Goal: Ask a question: Seek information or help from site administrators or community

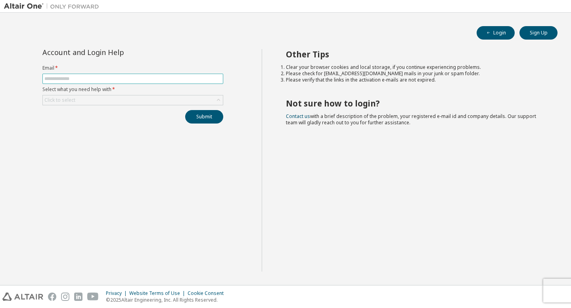
click at [105, 75] on span at bounding box center [132, 79] width 181 height 10
click at [106, 77] on input "text" at bounding box center [132, 79] width 177 height 6
type input "*"
type input "**********"
click at [142, 93] on form "**********" at bounding box center [132, 85] width 181 height 40
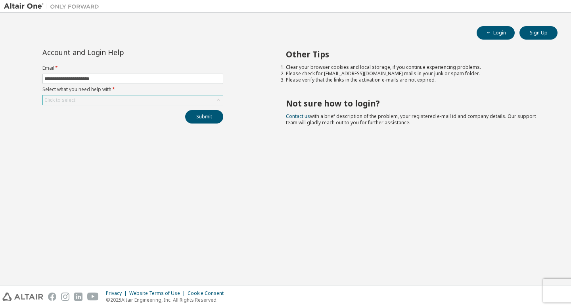
click at [143, 97] on div "Click to select" at bounding box center [133, 101] width 180 height 10
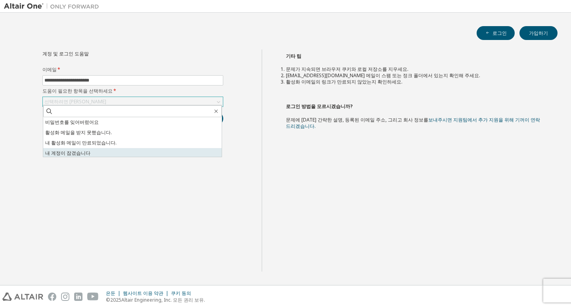
scroll to position [22, 0]
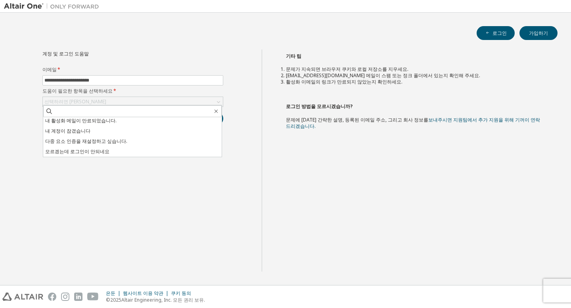
click at [126, 133] on li "내 계정이 잠겼습니다" at bounding box center [132, 131] width 178 height 10
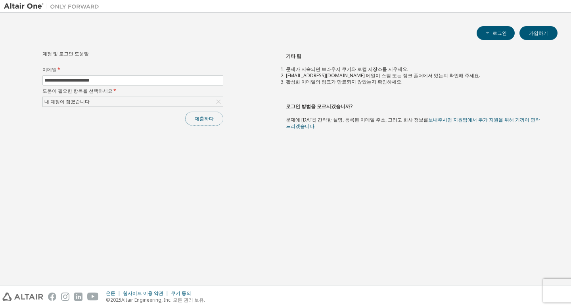
click at [203, 118] on font "제출하다" at bounding box center [204, 118] width 19 height 7
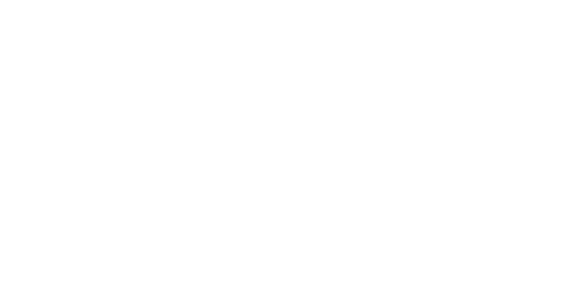
click at [203, 118] on div at bounding box center [285, 154] width 571 height 308
click at [370, 199] on div at bounding box center [285, 154] width 571 height 308
click at [378, 169] on div at bounding box center [285, 154] width 571 height 308
click at [314, 120] on div at bounding box center [285, 154] width 571 height 308
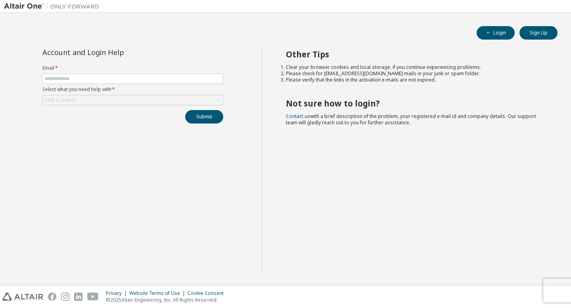
click at [129, 87] on label "Select what you need help with *" at bounding box center [132, 89] width 181 height 6
click at [133, 85] on form "Email * Select what you need help with * Click to select" at bounding box center [132, 85] width 181 height 40
click at [135, 84] on span at bounding box center [132, 79] width 181 height 10
click at [137, 82] on span at bounding box center [132, 79] width 181 height 10
click at [140, 81] on input "text" at bounding box center [132, 79] width 177 height 6
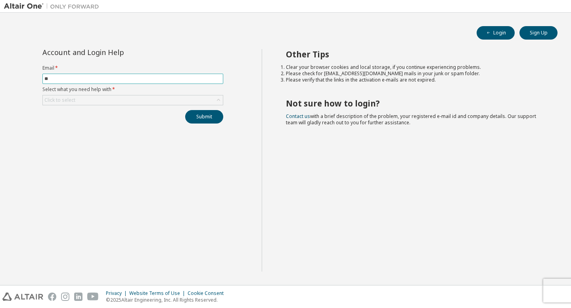
type input "*"
type input "**********"
click at [170, 102] on div "Click to select" at bounding box center [133, 101] width 180 height 10
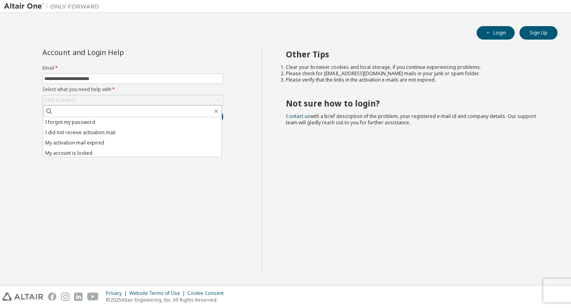
click at [142, 151] on li "My account is locked" at bounding box center [132, 153] width 178 height 10
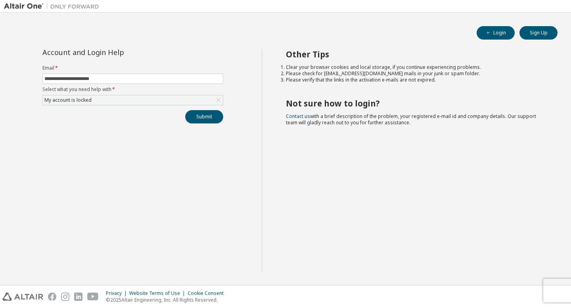
click at [202, 117] on button "Submit" at bounding box center [204, 116] width 38 height 13
click at [96, 75] on span at bounding box center [132, 79] width 181 height 10
click at [97, 77] on input "text" at bounding box center [132, 79] width 177 height 6
type input "**********"
click at [208, 100] on div "Click to select" at bounding box center [133, 101] width 180 height 10
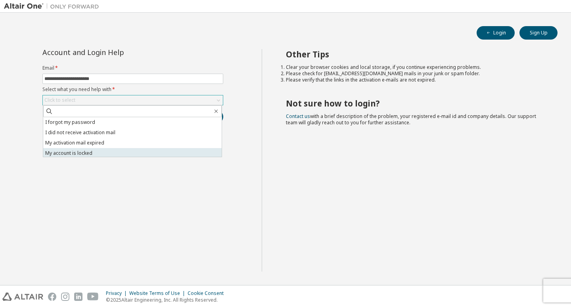
click at [159, 150] on li "My account is locked" at bounding box center [132, 153] width 178 height 10
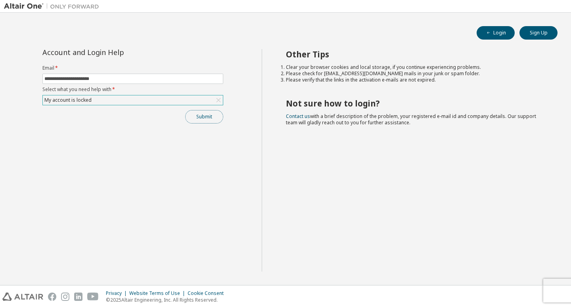
click at [221, 117] on button "Submit" at bounding box center [204, 116] width 38 height 13
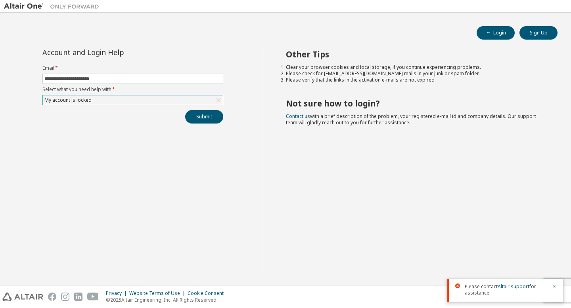
click at [527, 261] on div "Other Tips Clear your browser cookies and local storage, if you continue experi…" at bounding box center [415, 160] width 306 height 223
click at [98, 98] on div "My account is locked" at bounding box center [133, 101] width 180 height 10
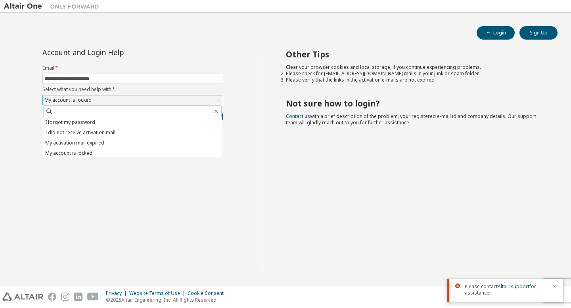
click at [98, 101] on div "My account is locked" at bounding box center [133, 101] width 180 height 10
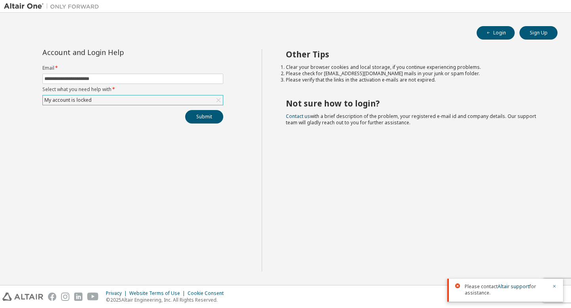
click at [98, 98] on div "My account is locked" at bounding box center [133, 101] width 180 height 10
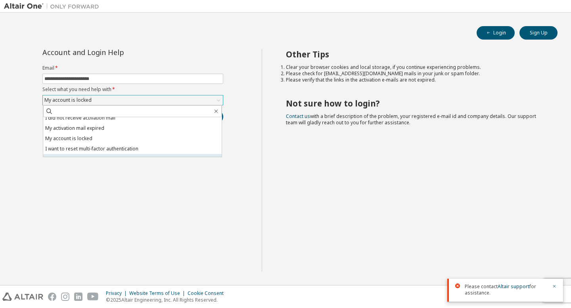
scroll to position [22, 0]
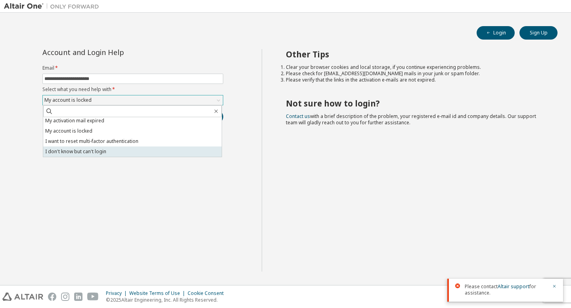
click at [109, 152] on li "I don't know but can't login" at bounding box center [132, 152] width 178 height 10
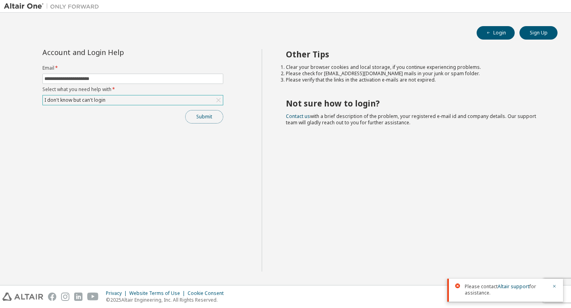
click at [201, 117] on button "Submit" at bounding box center [204, 116] width 38 height 13
